Goal: Information Seeking & Learning: Learn about a topic

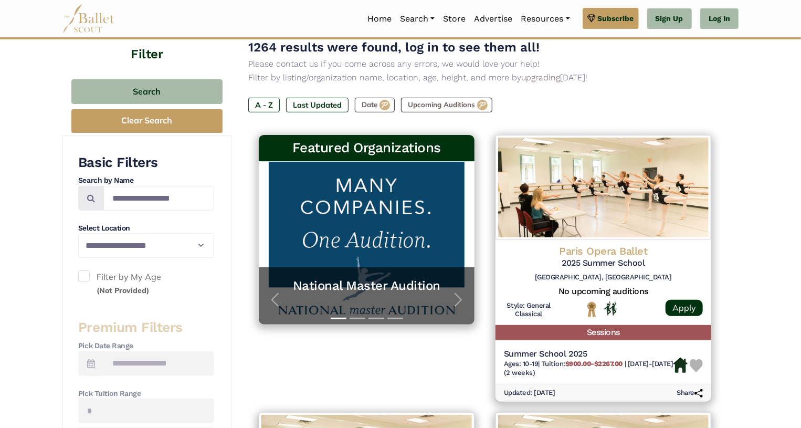
scroll to position [105, 0]
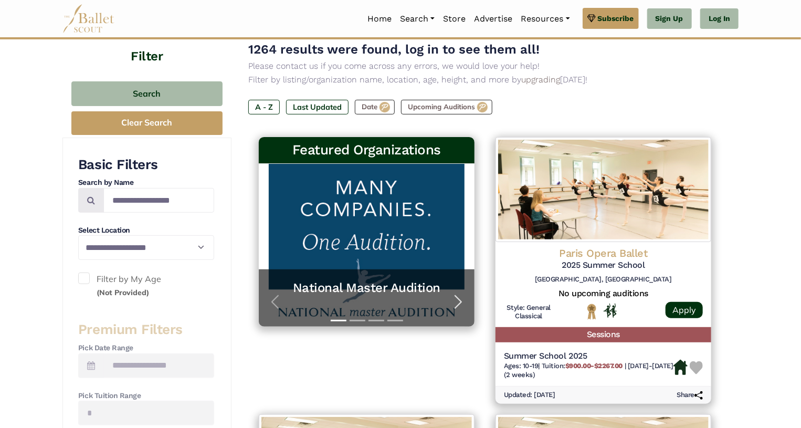
click at [464, 303] on span "button" at bounding box center [458, 301] width 17 height 17
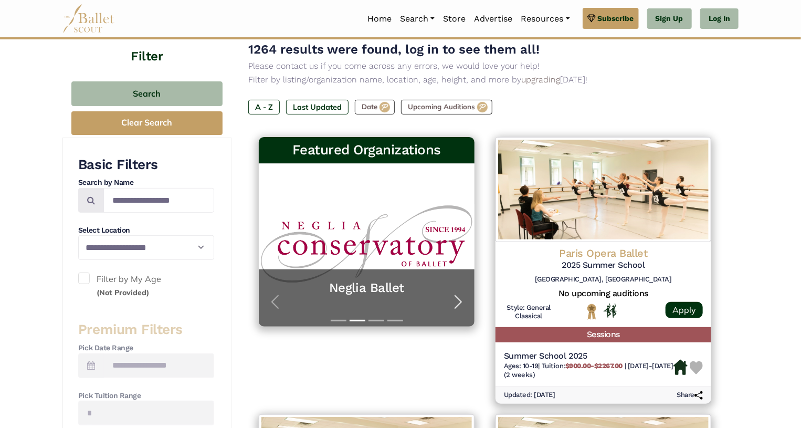
click at [464, 303] on span "button" at bounding box center [458, 301] width 17 height 17
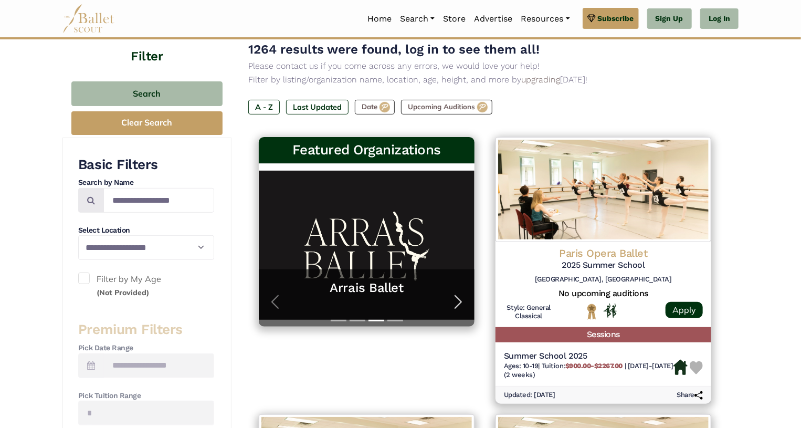
click at [464, 303] on span "button" at bounding box center [458, 301] width 17 height 17
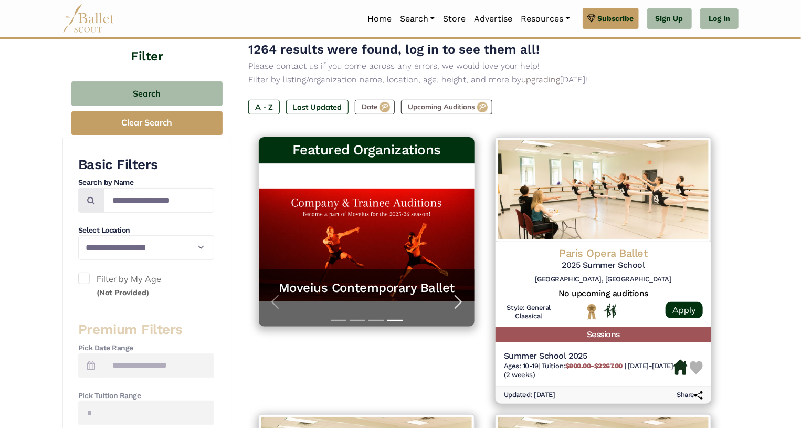
click at [464, 303] on span "button" at bounding box center [458, 301] width 17 height 17
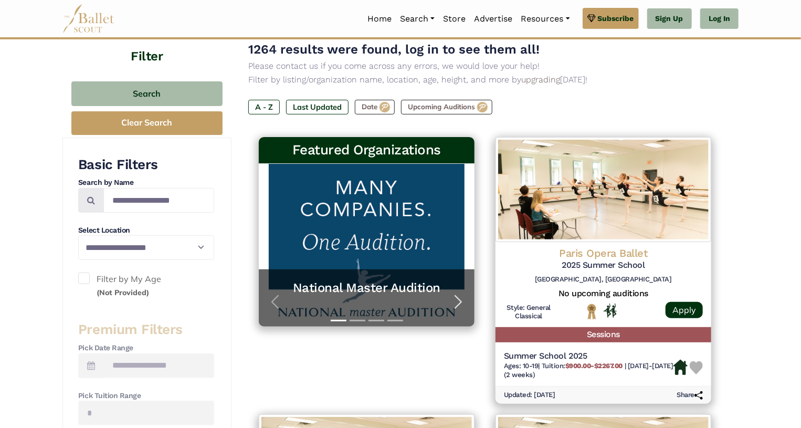
click at [464, 303] on span "button" at bounding box center [458, 301] width 17 height 17
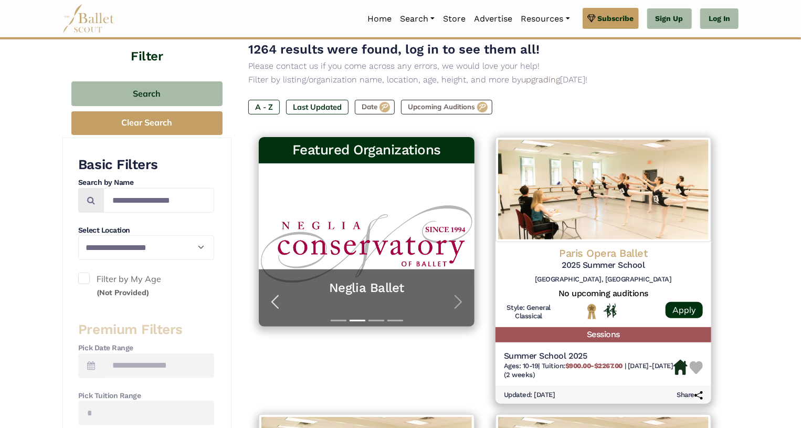
click at [273, 306] on span "button" at bounding box center [275, 301] width 17 height 17
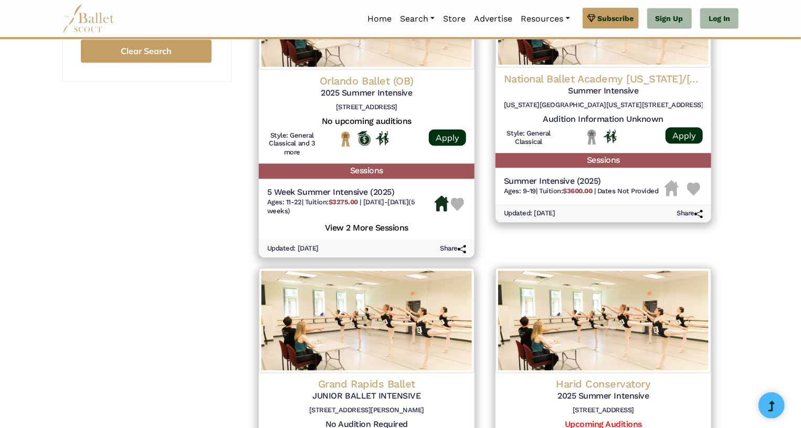
scroll to position [0, 0]
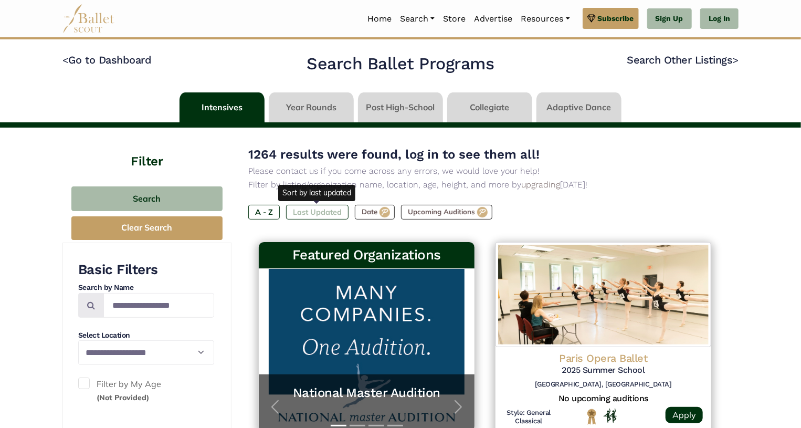
click at [311, 210] on label "Last Updated" at bounding box center [317, 212] width 62 height 15
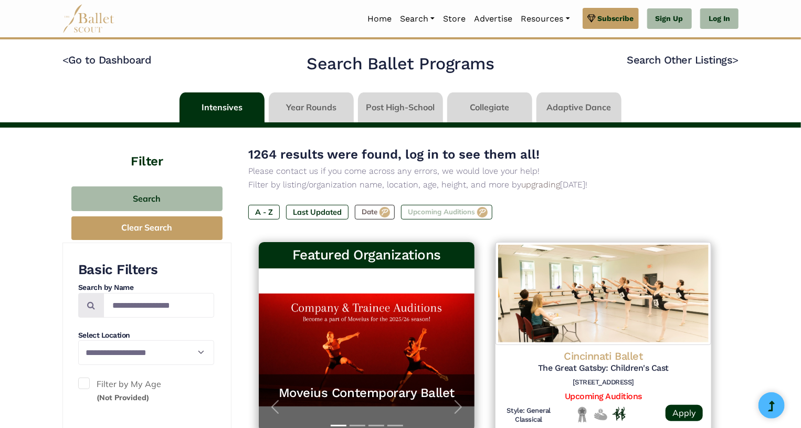
click at [453, 210] on label "Upcoming Auditions" at bounding box center [446, 212] width 91 height 15
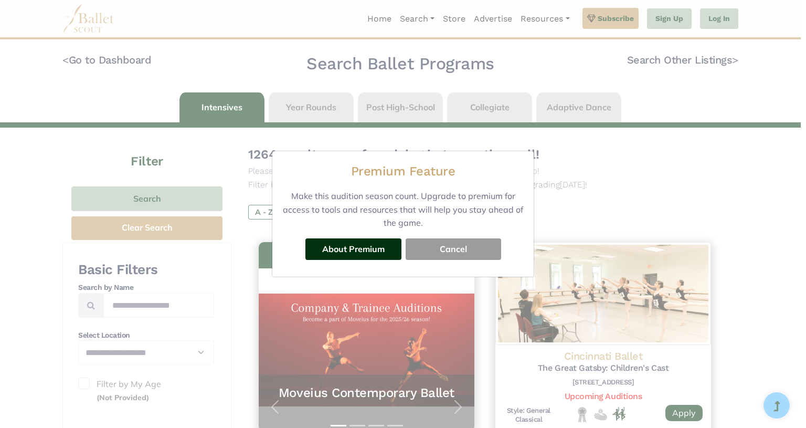
click at [447, 252] on button "Cancel" at bounding box center [454, 248] width 96 height 21
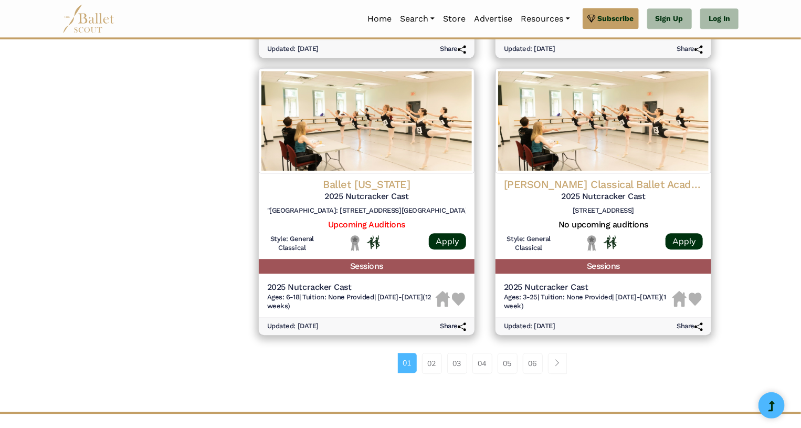
scroll to position [1299, 0]
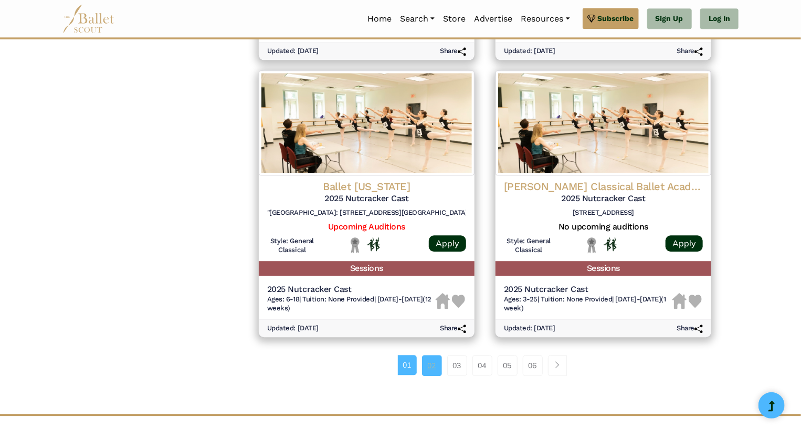
click at [430, 376] on link "02" at bounding box center [432, 365] width 20 height 21
